Goal: Check status

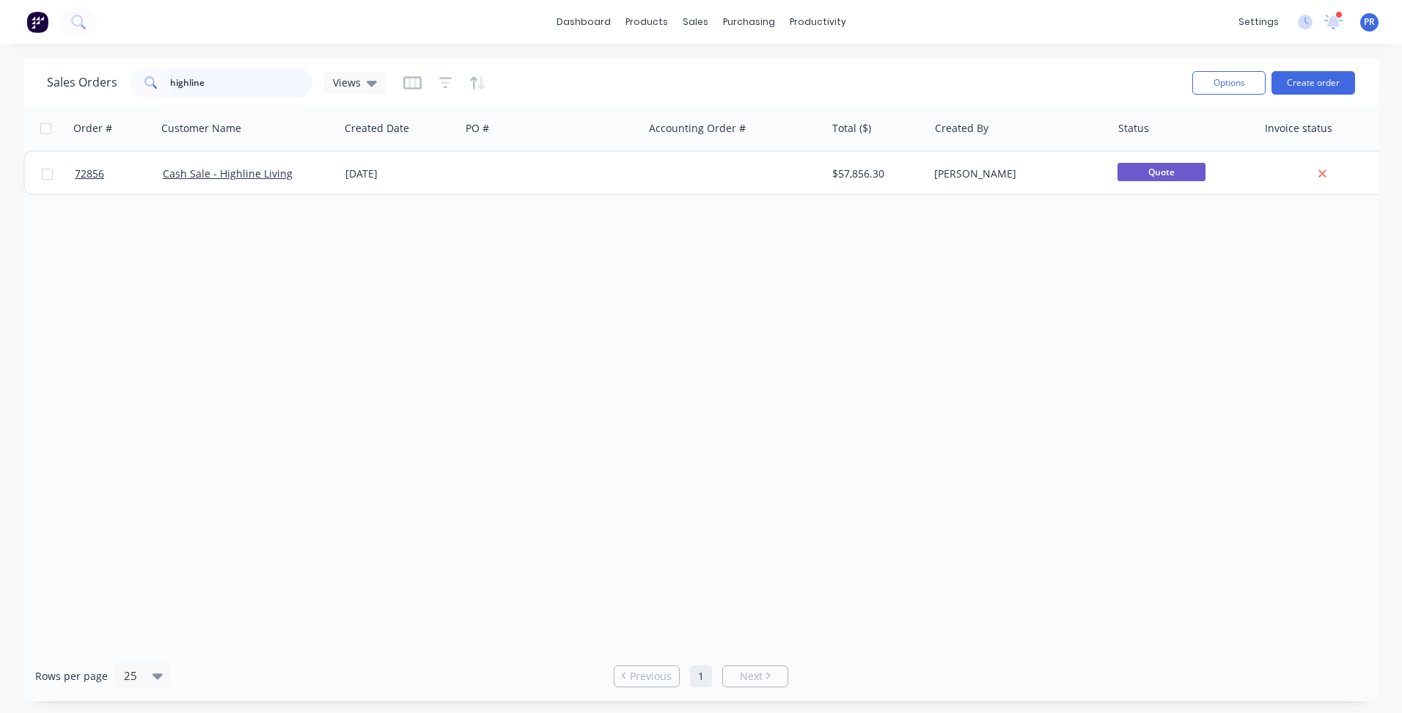
click at [206, 92] on input "highline" at bounding box center [241, 82] width 143 height 29
drag, startPoint x: 218, startPoint y: 88, endPoint x: 139, endPoint y: 80, distance: 78.9
click at [141, 80] on div "highline" at bounding box center [220, 82] width 183 height 29
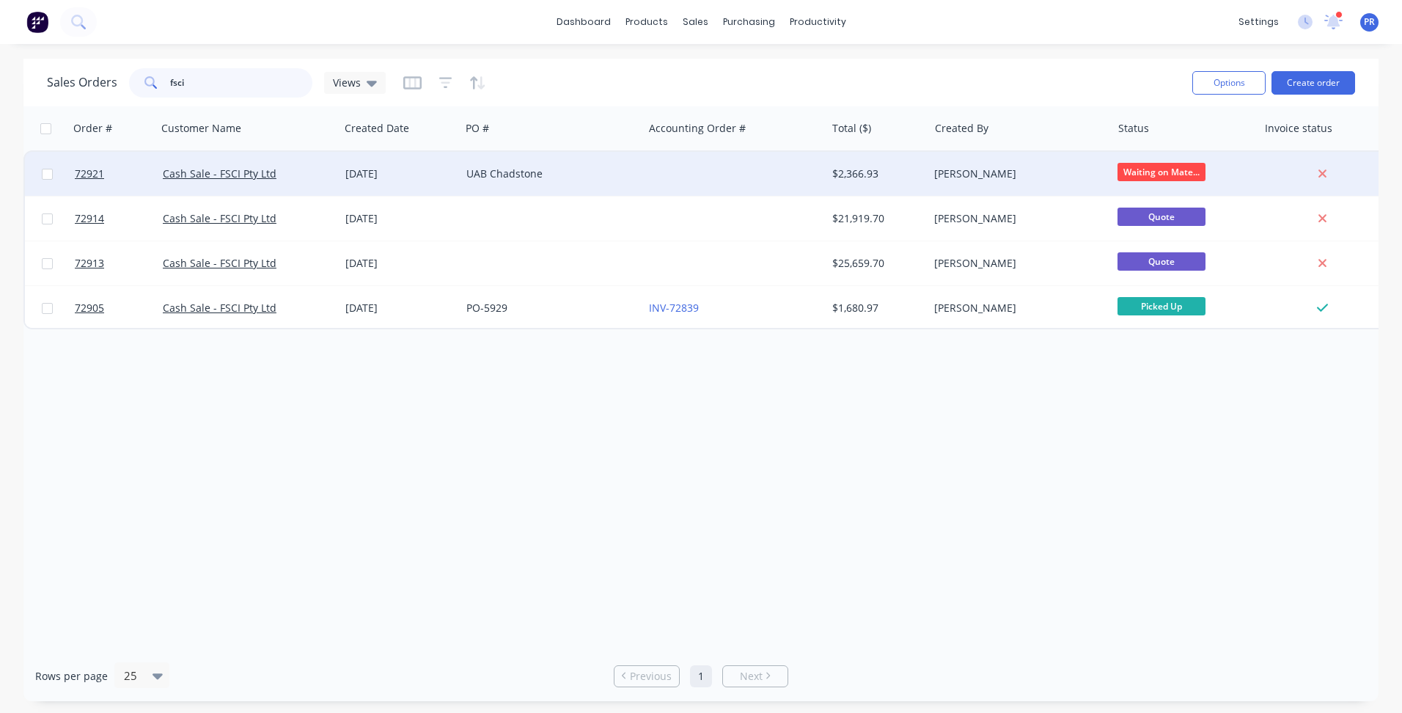
type input "fsci"
click at [514, 171] on div "UAB Chadstone" at bounding box center [547, 173] width 163 height 15
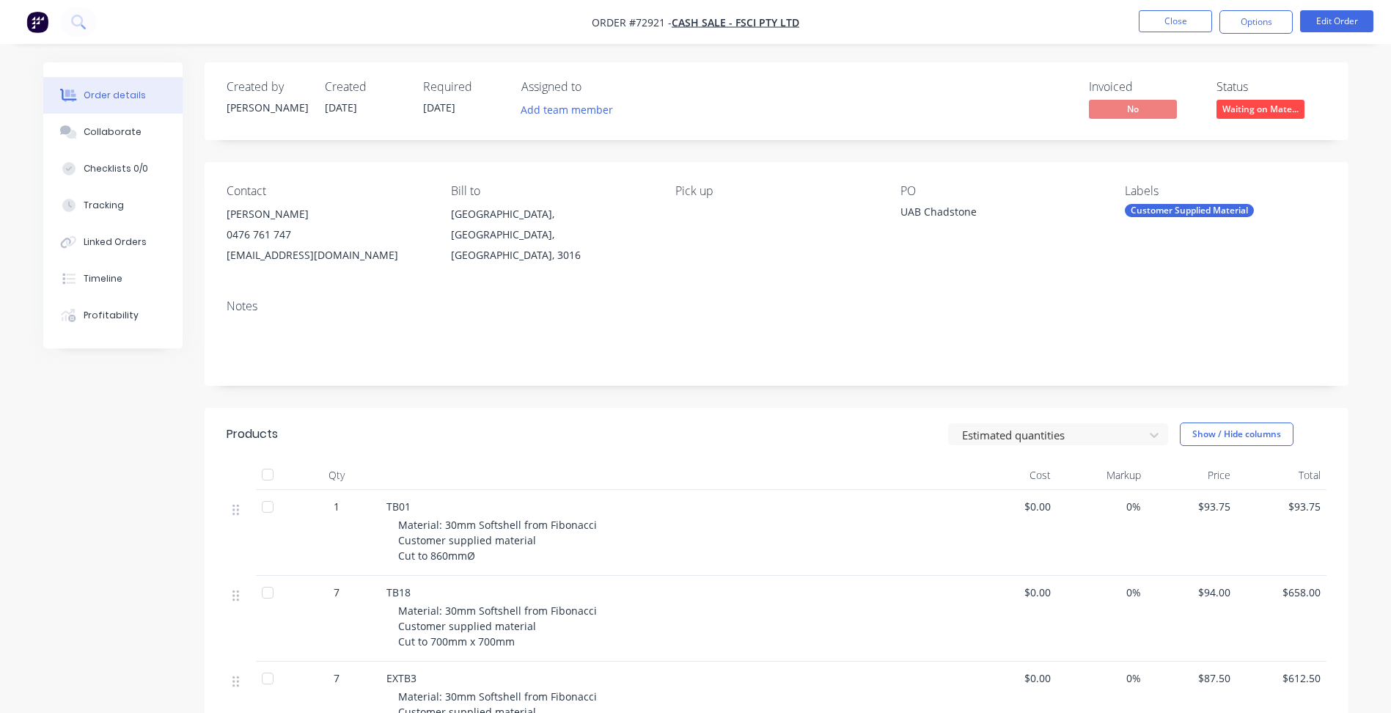
click at [885, 97] on div "Invoiced No Status Waiting on Mate..." at bounding box center [997, 101] width 659 height 43
click at [516, 448] on header "Products Estimated quantities Show / Hide columns" at bounding box center [777, 434] width 1144 height 53
click at [518, 440] on div "Estimated quantities Show / Hide columns" at bounding box center [893, 433] width 866 height 23
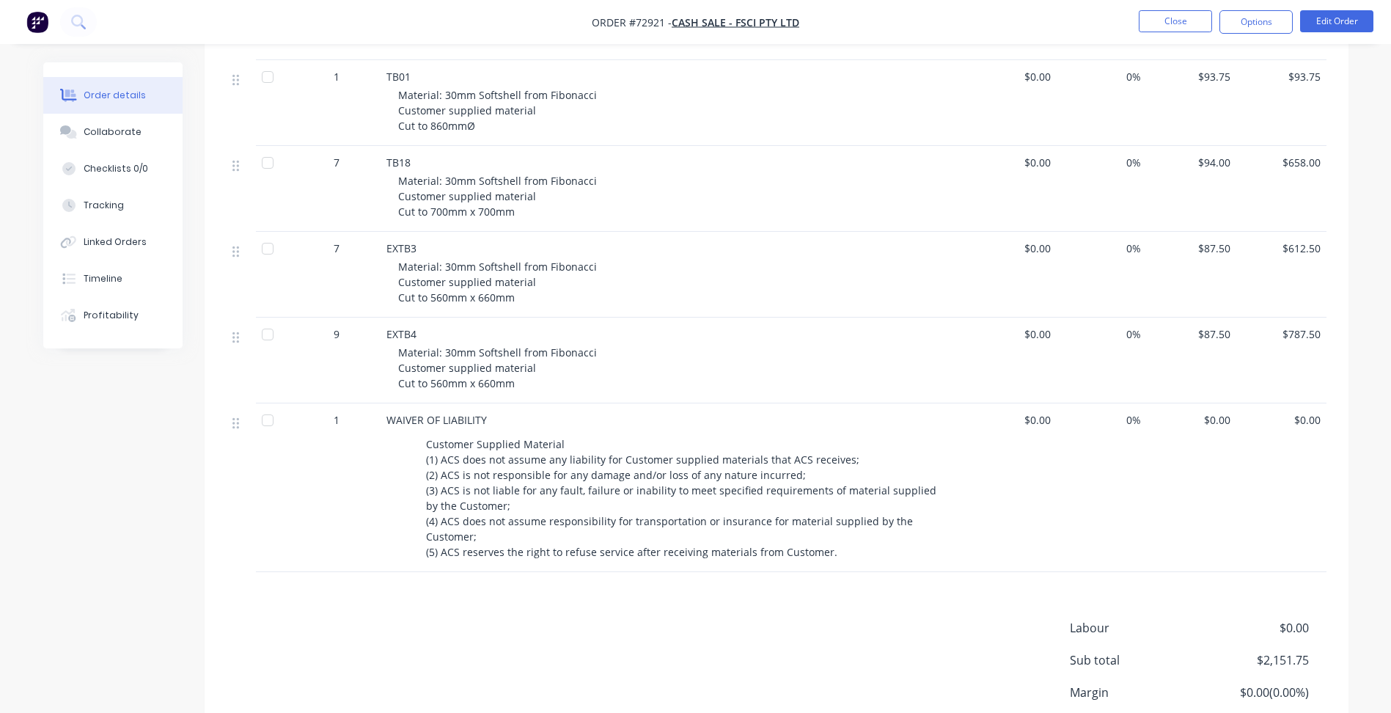
scroll to position [440, 0]
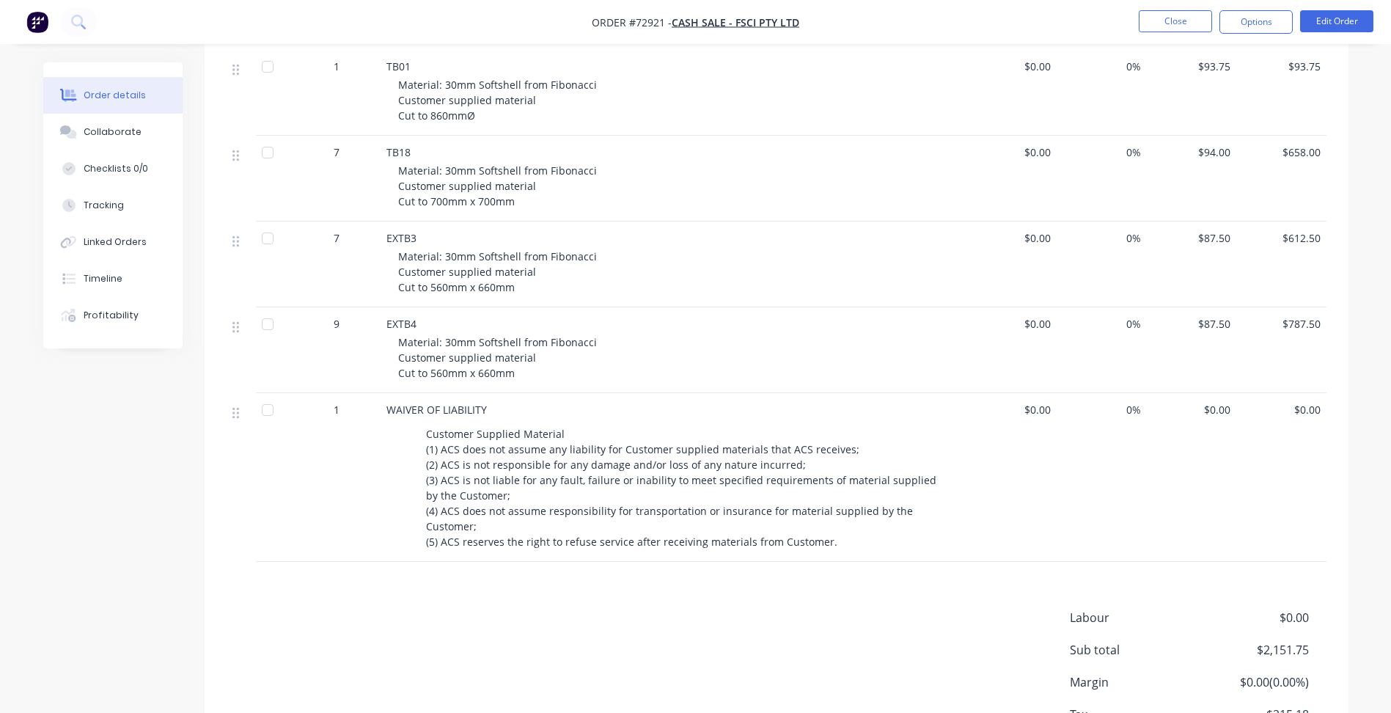
click at [194, 340] on div "Order details Collaborate Checklists 0/0 Tracking Linked Orders Timeline Profit…" at bounding box center [123, 205] width 161 height 286
click at [194, 337] on div "Order details Collaborate Checklists 0/0 Tracking Linked Orders Timeline Profit…" at bounding box center [123, 205] width 161 height 286
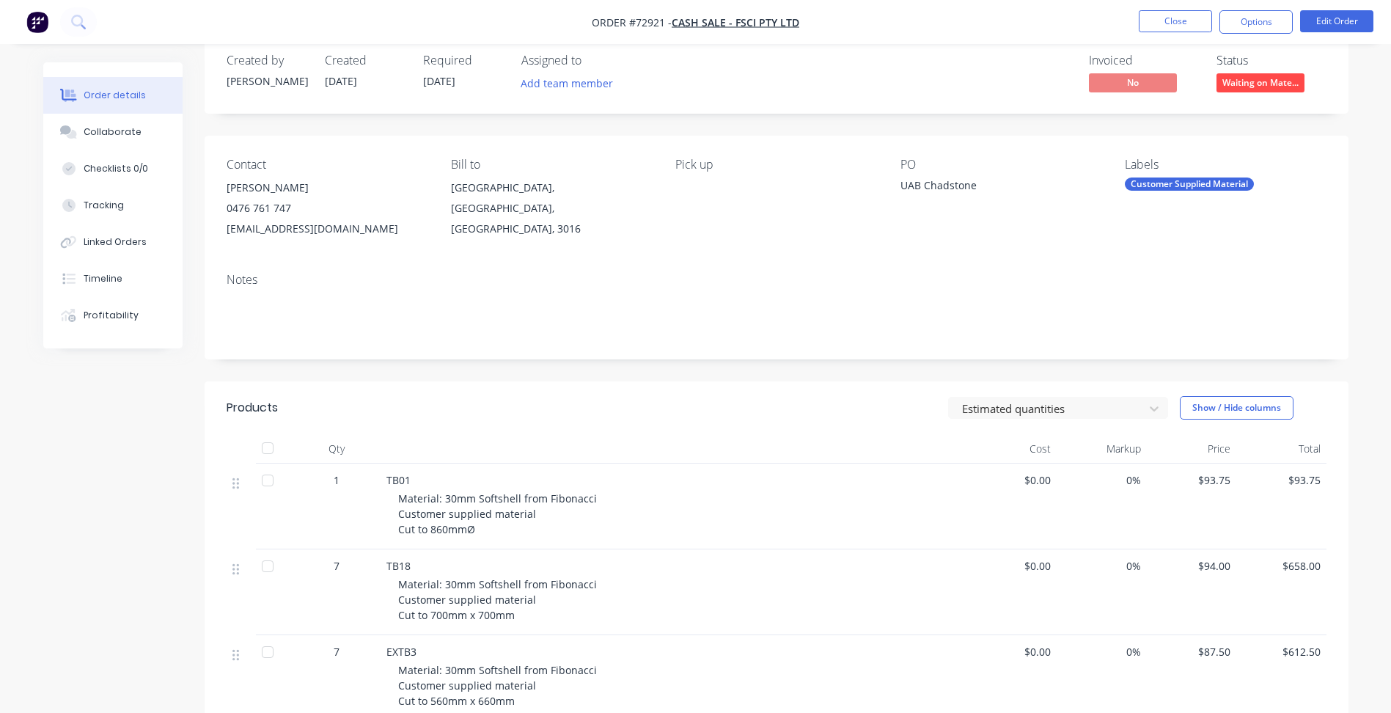
scroll to position [0, 0]
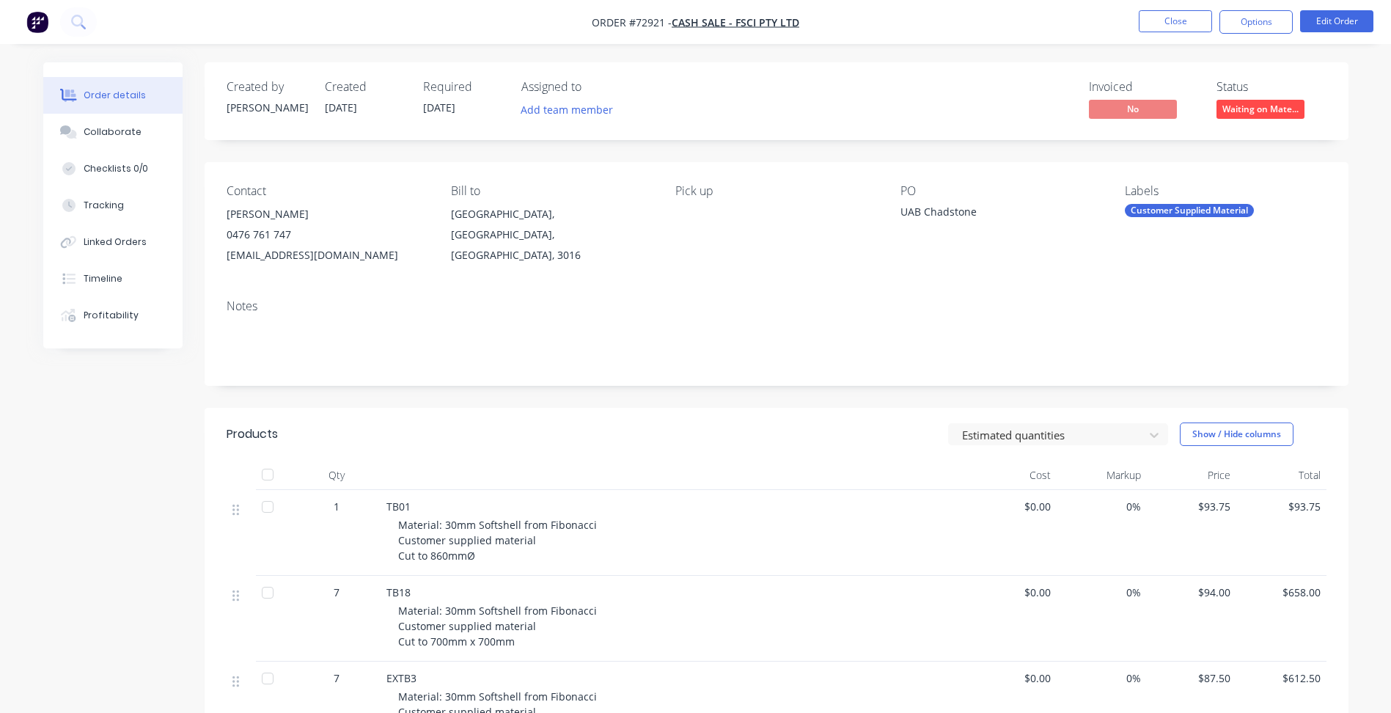
click at [194, 133] on div "Order details Collaborate Checklists 0/0 Tracking Linked Orders Timeline Profit…" at bounding box center [123, 205] width 161 height 286
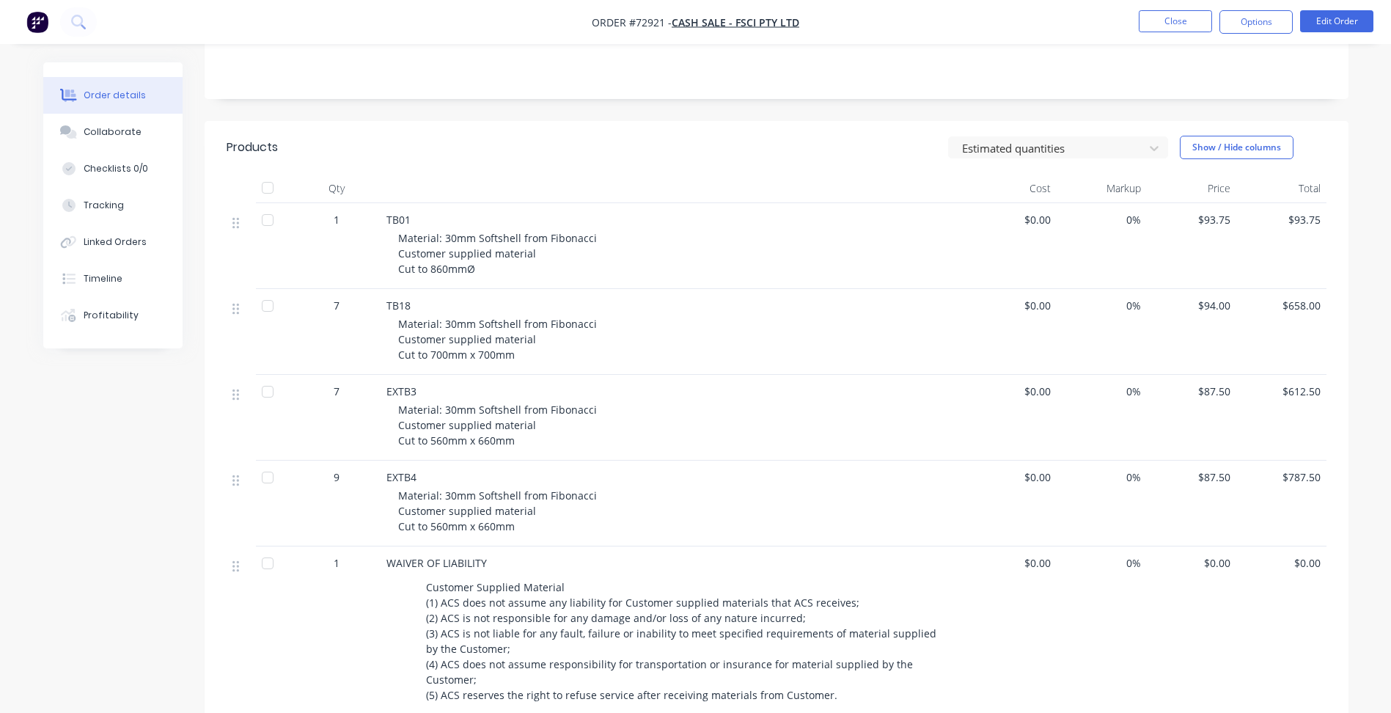
scroll to position [293, 0]
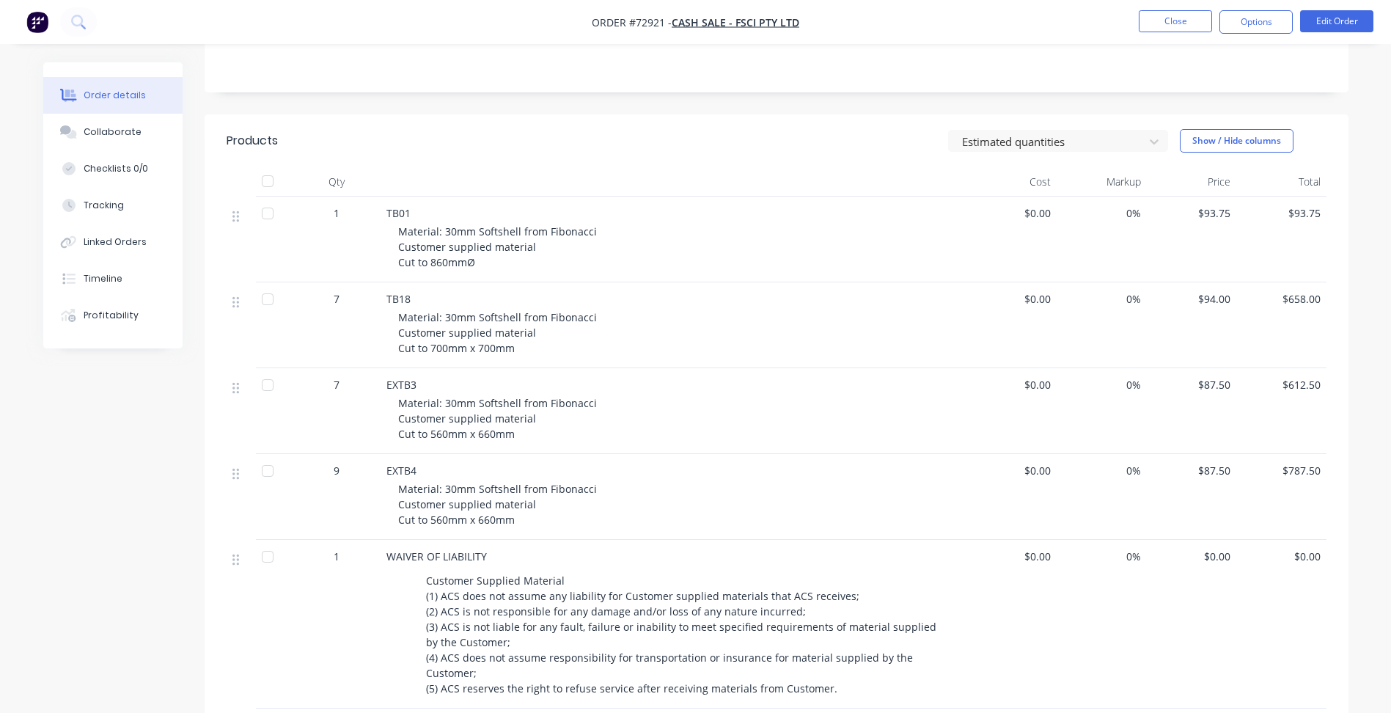
click at [204, 319] on div "Order details Collaborate Checklists 0/0 Tracking Linked Orders Timeline Profit…" at bounding box center [123, 205] width 161 height 286
